Goal: Information Seeking & Learning: Find specific fact

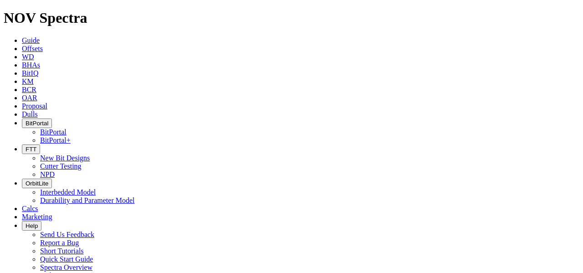
click at [43, 45] on link "Offsets" at bounding box center [32, 49] width 21 height 8
type input "BOG"
radio input "true"
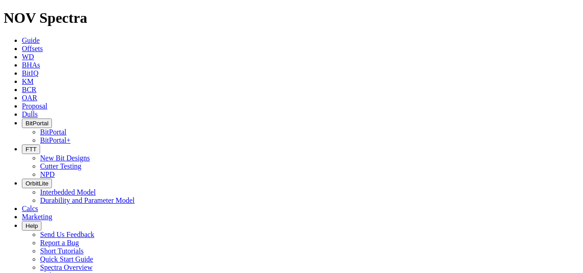
radio input "false"
drag, startPoint x: 500, startPoint y: 178, endPoint x: 464, endPoint y: 176, distance: 36.1
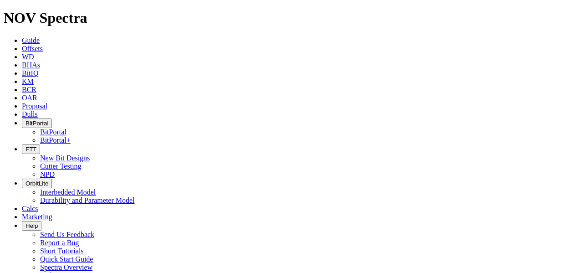
copy span "A303770"
